Goal: Information Seeking & Learning: Find specific fact

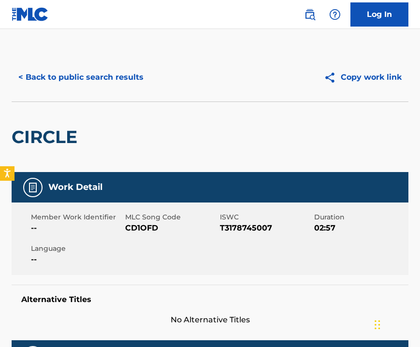
click at [38, 76] on button "< Back to public search results" at bounding box center [81, 77] width 139 height 24
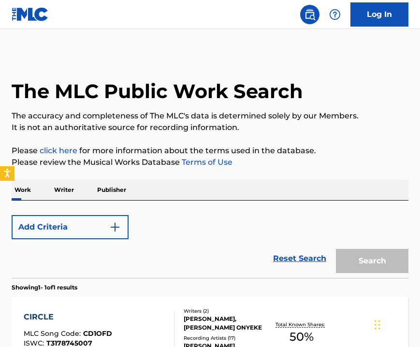
scroll to position [119, 0]
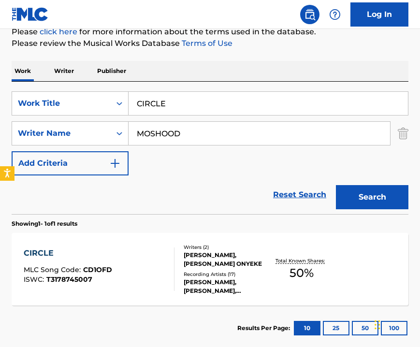
click at [149, 101] on input "CIRCLE" at bounding box center [269, 103] width 280 height 23
click at [162, 151] on div "SearchWithCriteria1f7f744d-774c-4256-b094-caf9da46f0b1 Work Title CIRCLE Search…" at bounding box center [210, 133] width 397 height 84
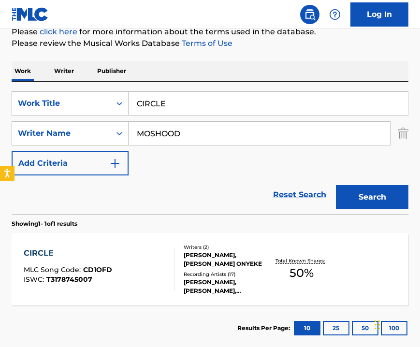
click at [162, 151] on div "SearchWithCriteria1f7f744d-774c-4256-b094-caf9da46f0b1 Work Title CIRCLE Search…" at bounding box center [210, 133] width 397 height 84
click at [170, 119] on div "SearchWithCriteria1f7f744d-774c-4256-b094-caf9da46f0b1 Work Title CIRCLE Search…" at bounding box center [210, 133] width 397 height 84
click at [158, 99] on input "CIRCLE" at bounding box center [269, 103] width 280 height 23
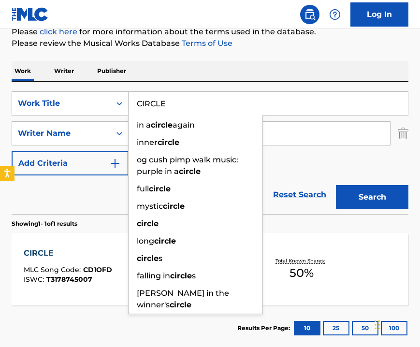
click at [158, 99] on input "CIRCLE" at bounding box center [269, 103] width 280 height 23
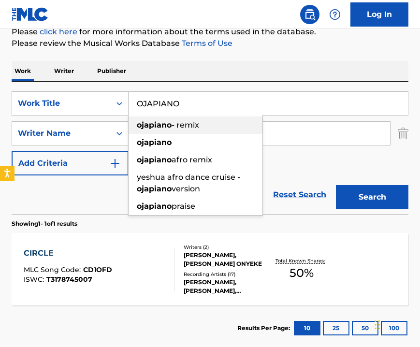
click at [210, 123] on div "ojapiano - remix" at bounding box center [196, 125] width 134 height 17
type input "ojapiano - remix"
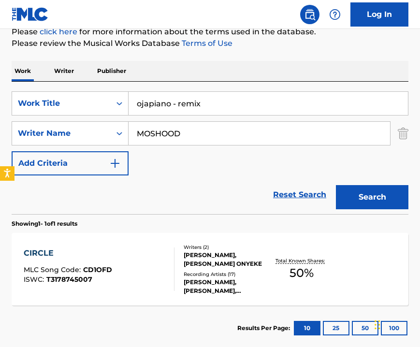
click at [189, 142] on input "MOSHOOD" at bounding box center [260, 133] width 262 height 23
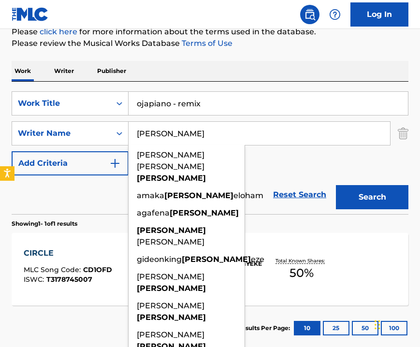
type input "[PERSON_NAME]"
click at [347, 193] on button "Search" at bounding box center [372, 197] width 73 height 24
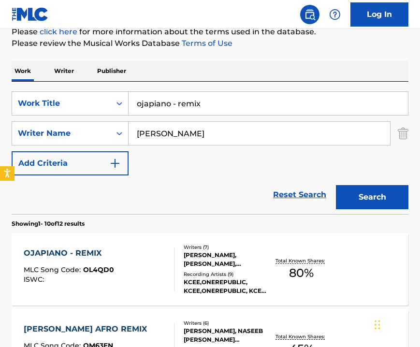
click at [196, 288] on div "KCEE,ONEREPUBLIC, KCEE,ONEREPUBLIC, KCEE ONEREPUBLIC, KCEE & ONEREPUBLIC, KCEE …" at bounding box center [226, 286] width 85 height 17
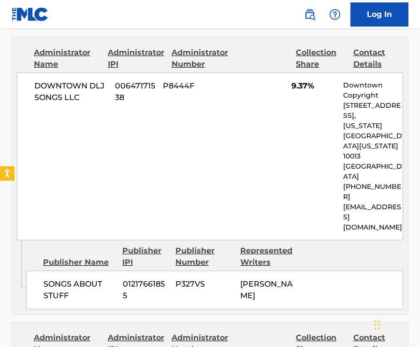
scroll to position [1145, 0]
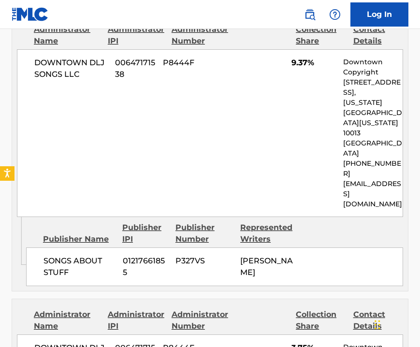
click at [108, 49] on div "DOWNTOWN DLJ SONGS LLC 00647171538 P8444F 9.37% Downtown Copyright [STREET_ADDR…" at bounding box center [210, 133] width 387 height 168
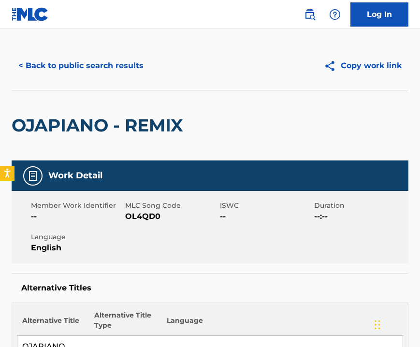
scroll to position [0, 0]
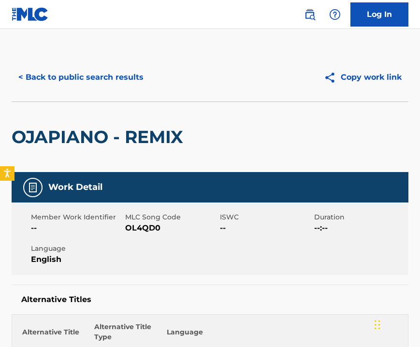
click at [90, 77] on button "< Back to public search results" at bounding box center [81, 77] width 139 height 24
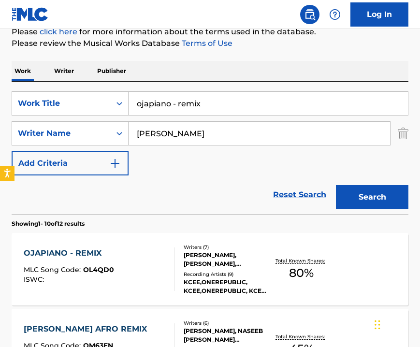
click at [176, 106] on input "ojapiano - remix" at bounding box center [269, 103] width 280 height 23
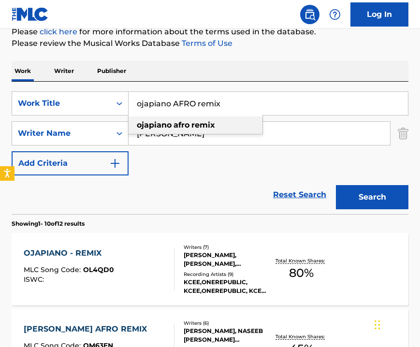
click at [247, 131] on div "ojapiano afro remix" at bounding box center [196, 125] width 134 height 17
click at [370, 192] on button "Search" at bounding box center [372, 197] width 73 height 24
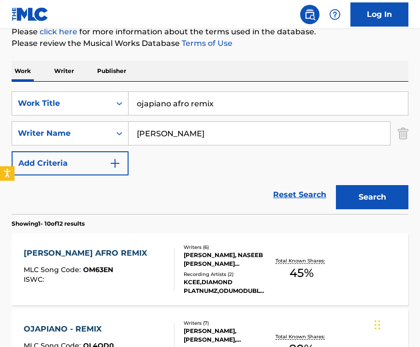
click at [249, 256] on div "[PERSON_NAME], NASEEB [PERSON_NAME] [PERSON_NAME] [PERSON_NAME], [PERSON_NAME],…" at bounding box center [226, 259] width 85 height 17
click at [175, 108] on input "ojapiano afro remix" at bounding box center [269, 103] width 280 height 23
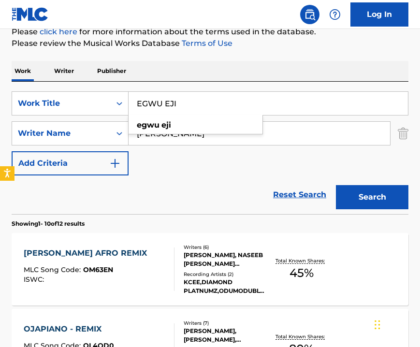
type input "EGWU EJI"
click at [279, 136] on input "[PERSON_NAME]" at bounding box center [260, 133] width 262 height 23
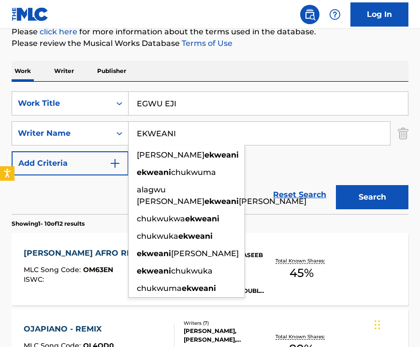
type input "EKWEANI"
click at [391, 197] on button "Search" at bounding box center [372, 197] width 73 height 24
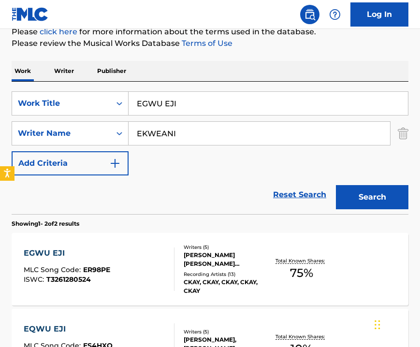
click at [210, 271] on div "Recording Artists ( 13 )" at bounding box center [226, 274] width 85 height 7
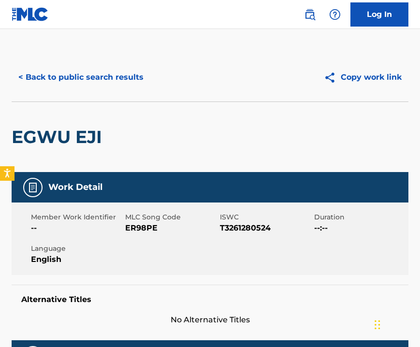
click at [210, 270] on div "Member Work Identifier -- MLC Song Code ER98PE ISWC T3261280524 Duration --:-- …" at bounding box center [210, 239] width 397 height 73
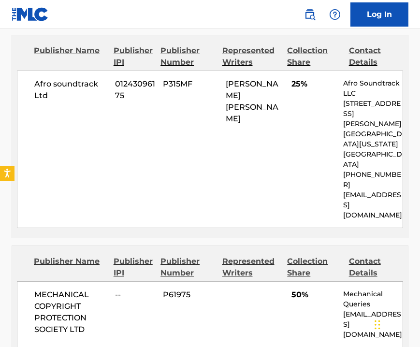
scroll to position [542, 0]
